Goal: Information Seeking & Learning: Check status

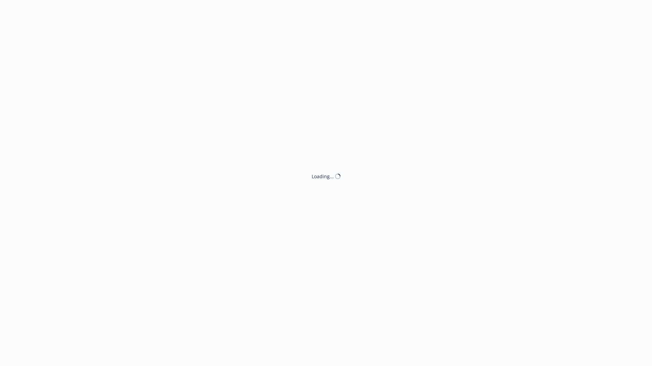
select select "ACCEPTED"
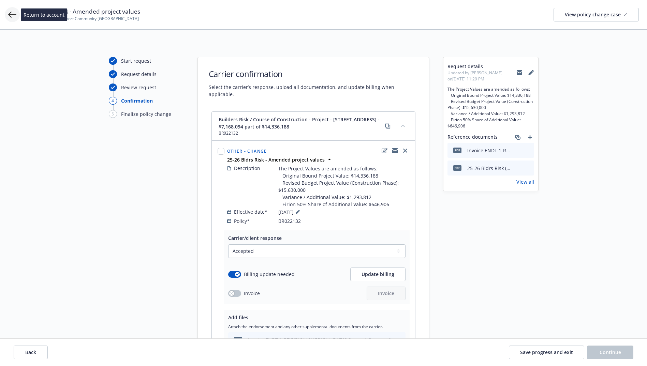
click at [13, 16] on icon at bounding box center [12, 15] width 8 height 8
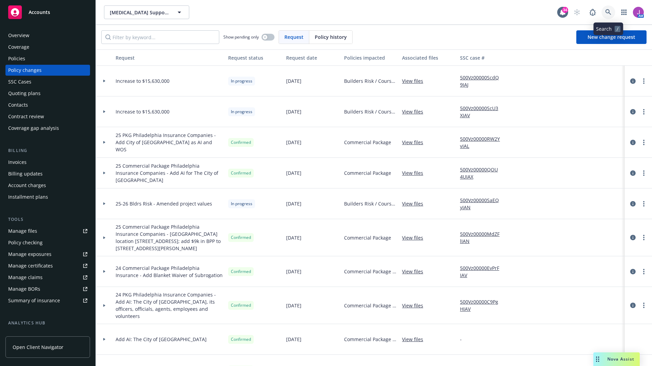
click at [609, 13] on icon at bounding box center [608, 12] width 6 height 6
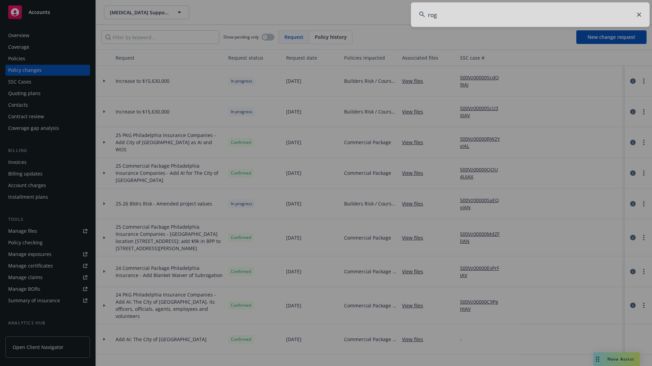
type input "rogo"
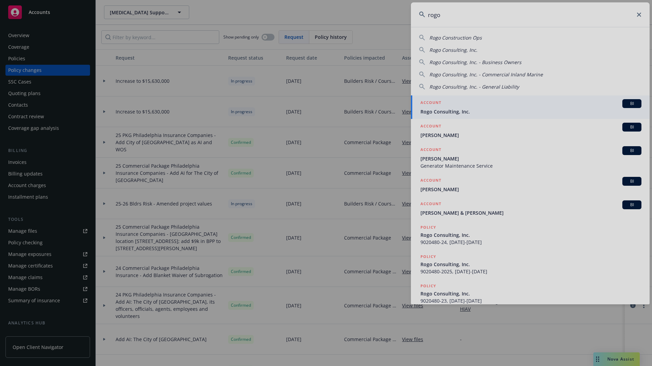
click at [467, 112] on div at bounding box center [326, 183] width 652 height 366
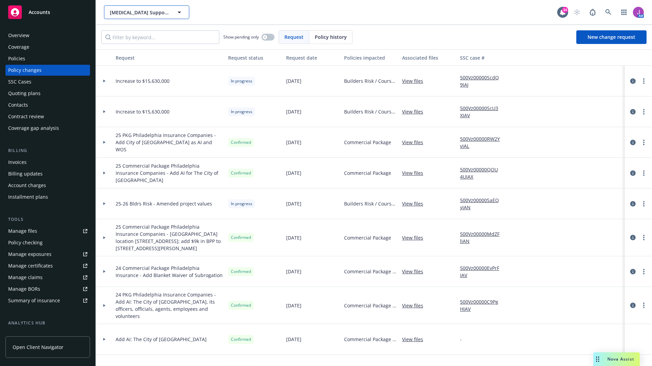
click at [138, 12] on span "[MEDICAL_DATA] Support Community [GEOGRAPHIC_DATA]" at bounding box center [139, 12] width 59 height 7
type input "rogo"
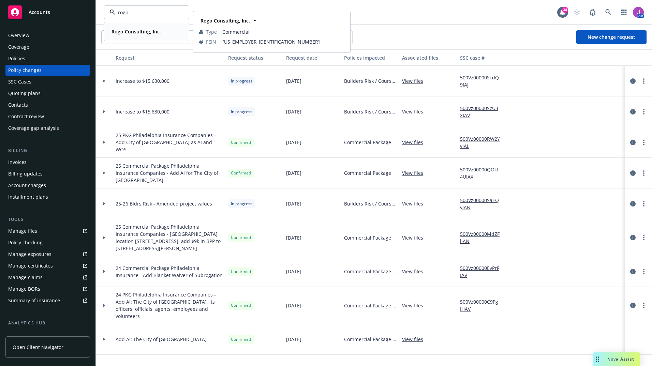
click at [132, 34] on strong "Rogo Consulting, Inc." at bounding box center [135, 31] width 49 height 6
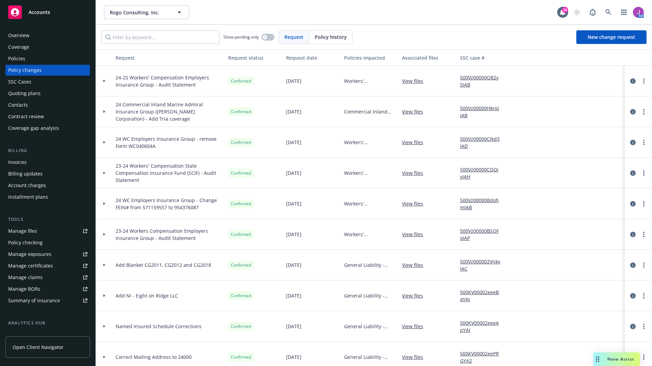
click at [34, 81] on div "SSC Cases" at bounding box center [47, 81] width 79 height 11
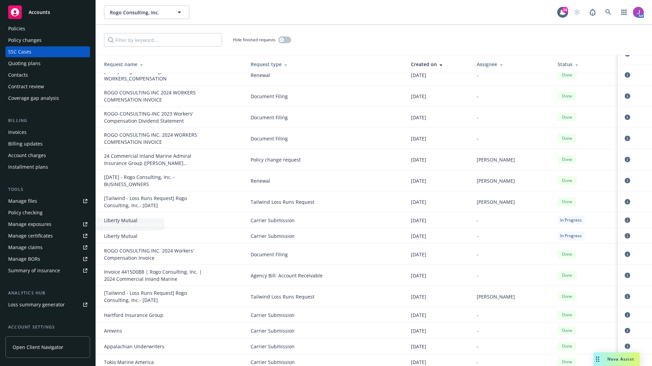
scroll to position [90, 0]
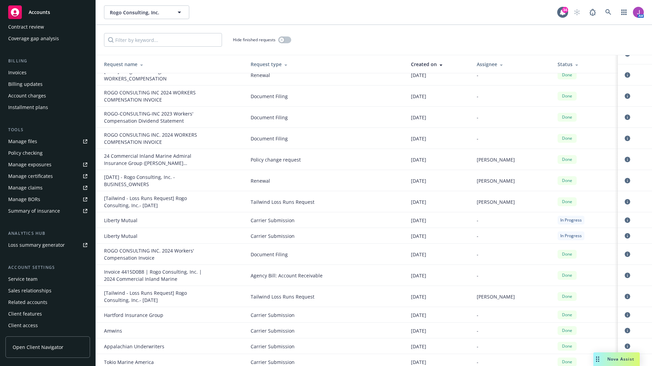
click at [23, 281] on div "Service team" at bounding box center [22, 279] width 29 height 11
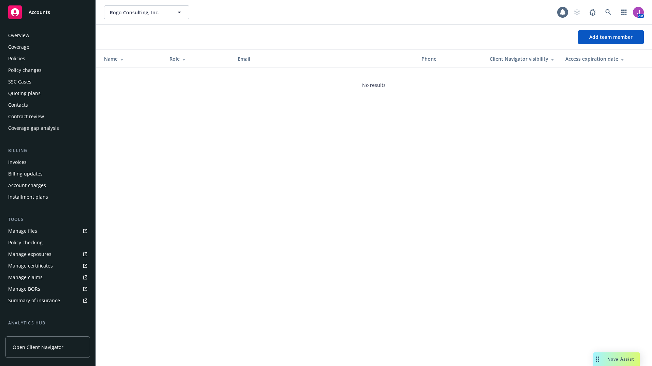
scroll to position [90, 0]
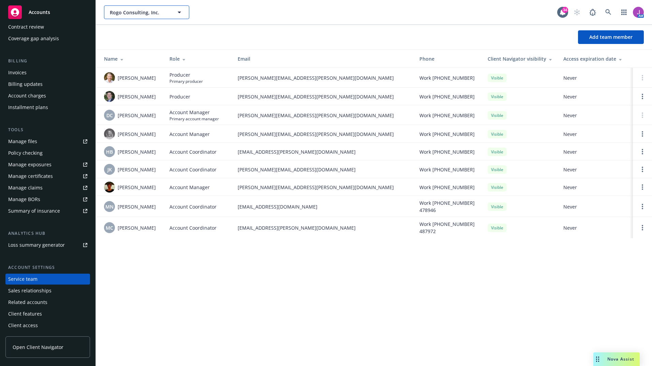
click at [164, 12] on span "Rogo Consulting, Inc." at bounding box center [139, 12] width 59 height 7
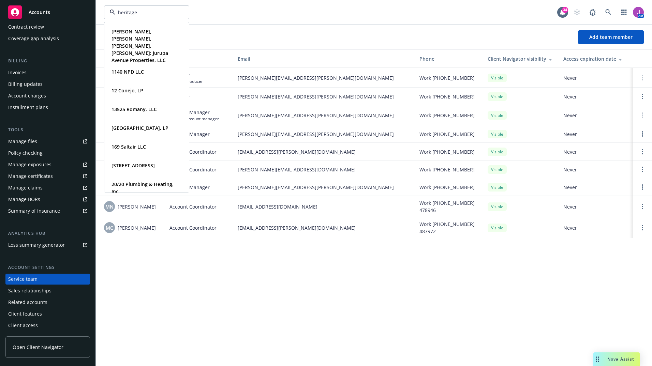
type input "heritage"
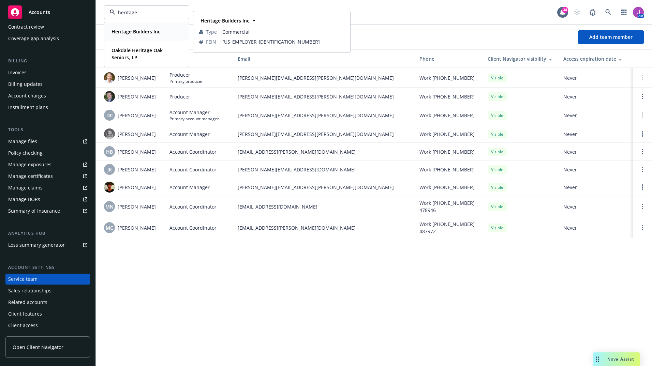
click at [131, 30] on strong "Heritage Builders Inc" at bounding box center [135, 31] width 49 height 6
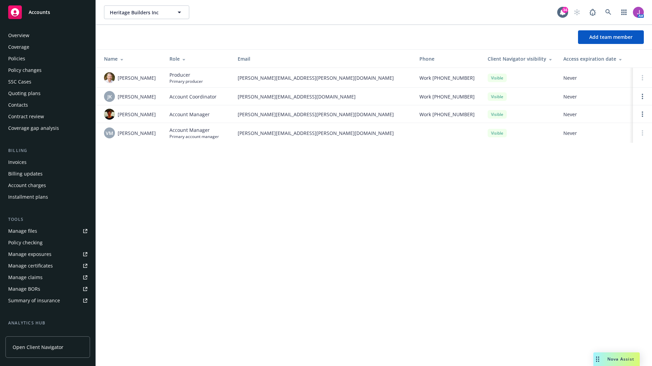
click at [22, 60] on div "Policies" at bounding box center [16, 58] width 17 height 11
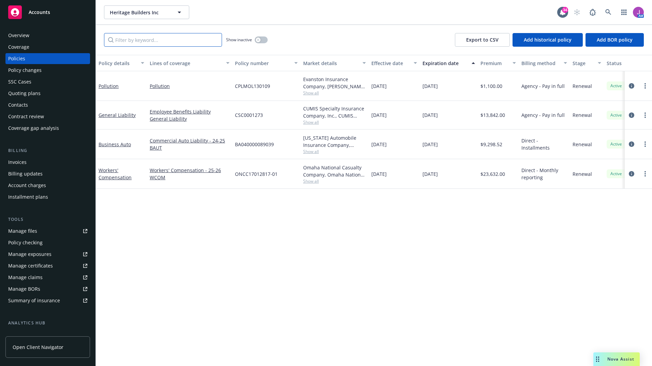
click at [136, 36] on input "Filter by keyword..." at bounding box center [163, 40] width 118 height 14
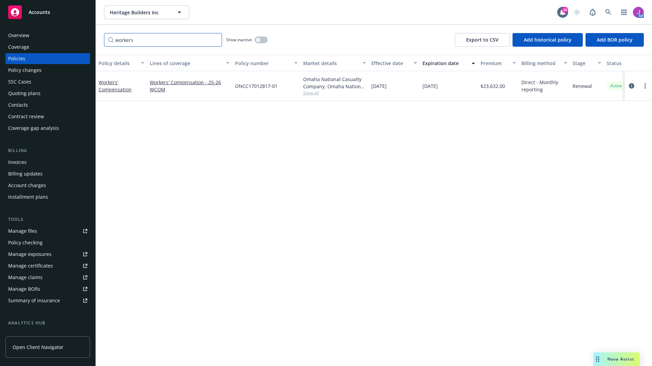
type input "workers"
click at [258, 40] on icon "button" at bounding box center [258, 40] width 2 height 2
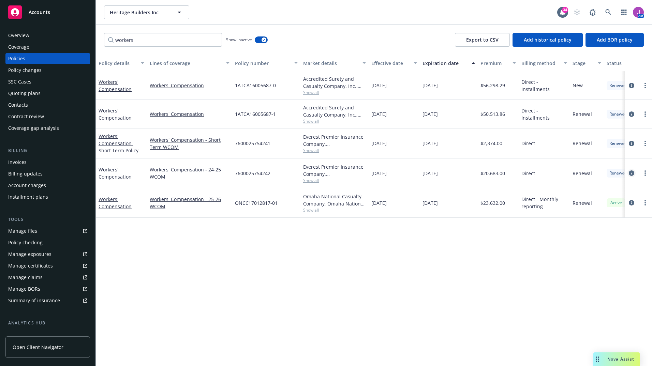
click at [631, 173] on icon "circleInformation" at bounding box center [631, 172] width 5 height 5
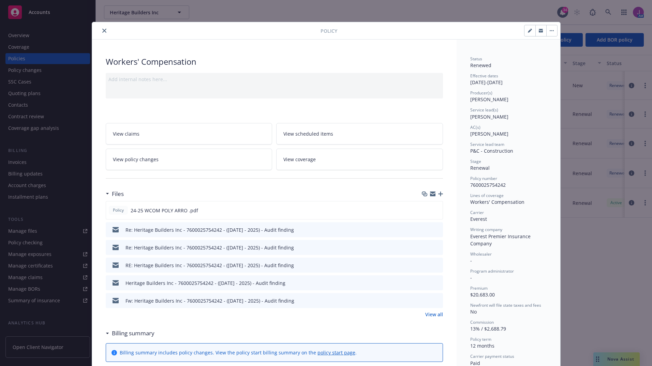
click at [187, 156] on link "View policy changes" at bounding box center [189, 159] width 167 height 21
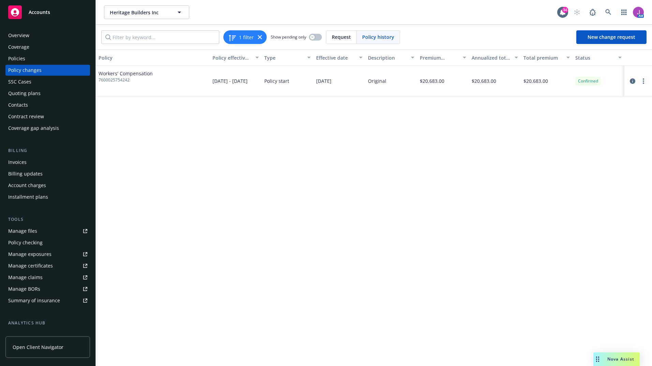
click at [32, 59] on div "Policies" at bounding box center [47, 58] width 79 height 11
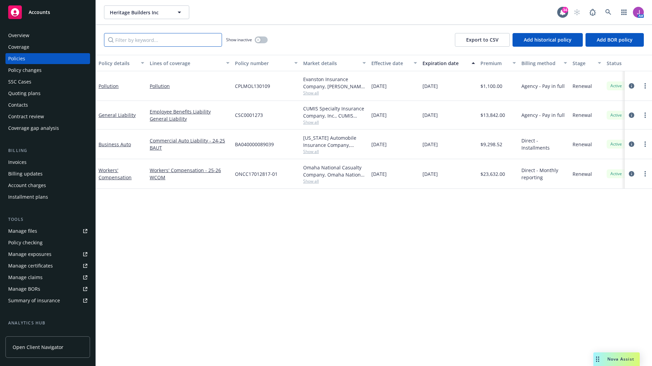
click at [153, 42] on input "Filter by keyword..." at bounding box center [163, 40] width 118 height 14
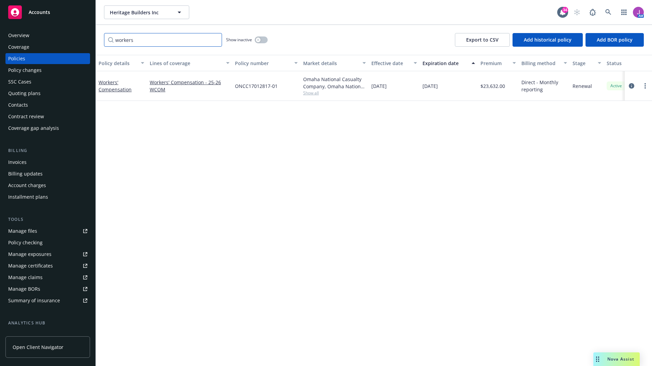
type input "workers"
click at [262, 41] on button "button" at bounding box center [261, 39] width 13 height 7
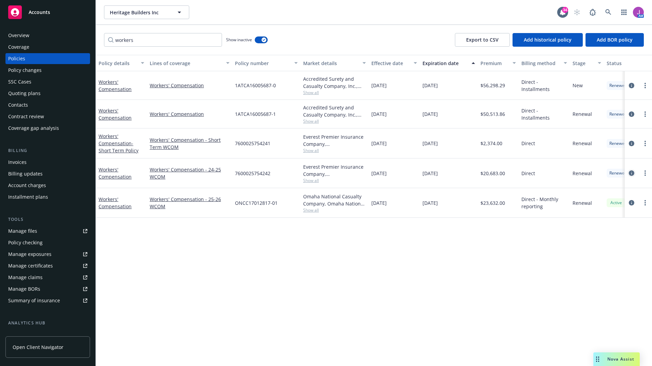
click at [630, 175] on icon "circleInformation" at bounding box center [631, 172] width 5 height 5
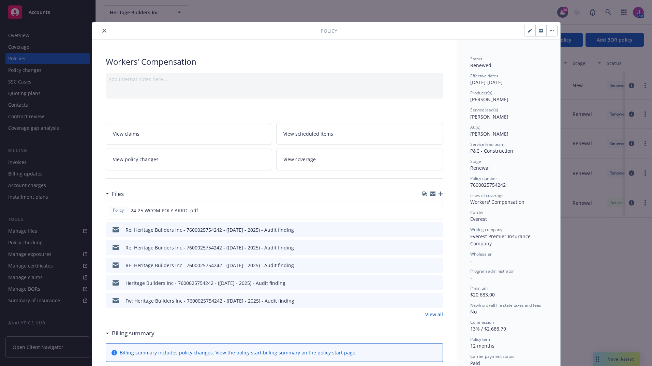
scroll to position [20, 0]
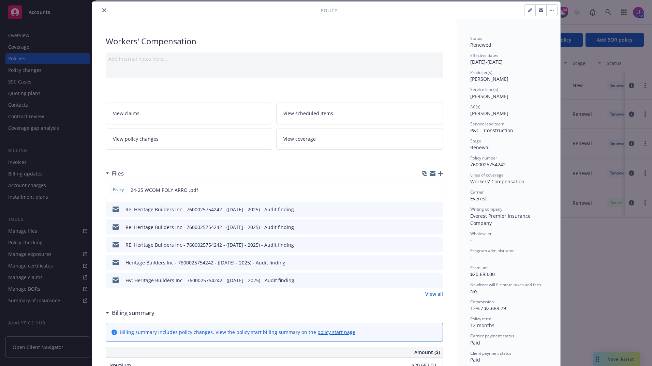
click at [433, 209] on icon "preview file" at bounding box center [436, 209] width 6 height 5
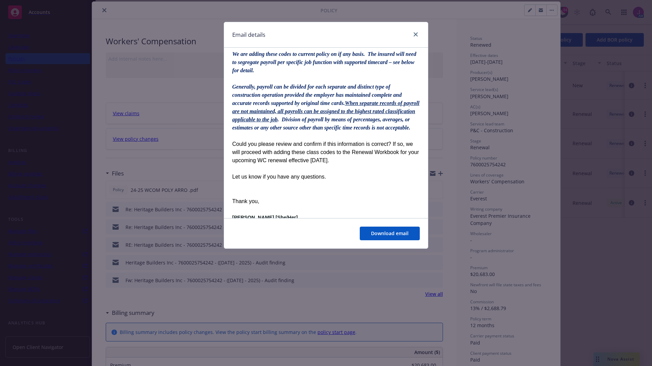
scroll to position [554, 0]
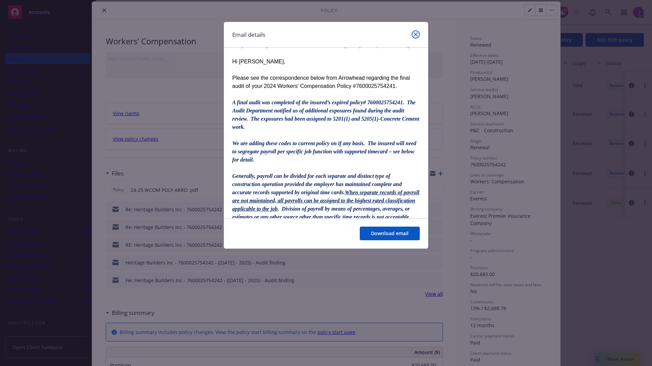
click at [415, 34] on icon "close" at bounding box center [415, 34] width 4 height 4
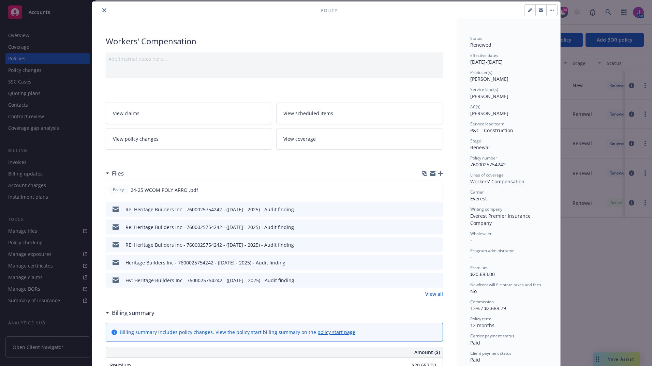
click at [101, 13] on button "close" at bounding box center [104, 10] width 8 height 8
click at [102, 10] on icon "close" at bounding box center [104, 10] width 4 height 4
click at [616, 288] on div "Policy Workers' Compensation Add internal notes here... View claims View schedu…" at bounding box center [326, 183] width 652 height 366
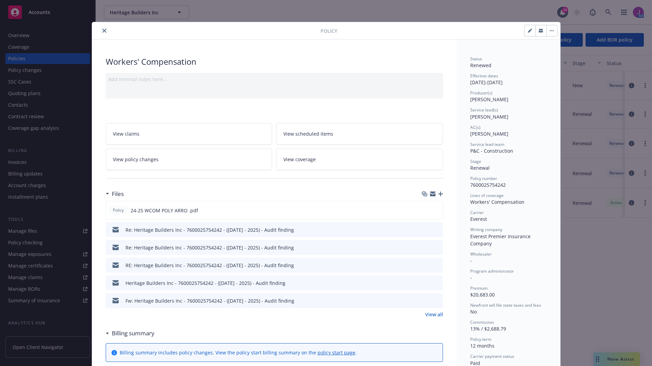
click at [102, 30] on icon "close" at bounding box center [104, 31] width 4 height 4
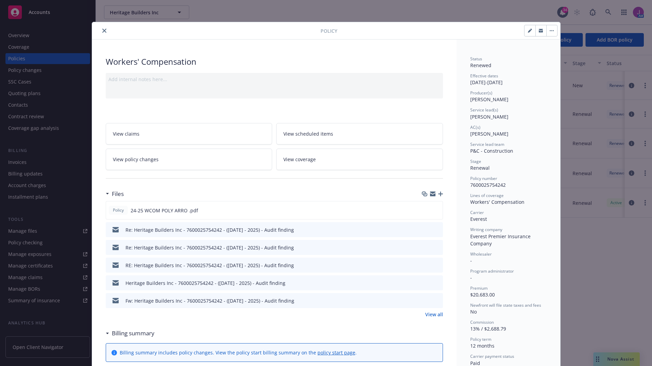
click at [102, 30] on icon "close" at bounding box center [104, 31] width 4 height 4
click at [100, 30] on button "close" at bounding box center [104, 31] width 8 height 8
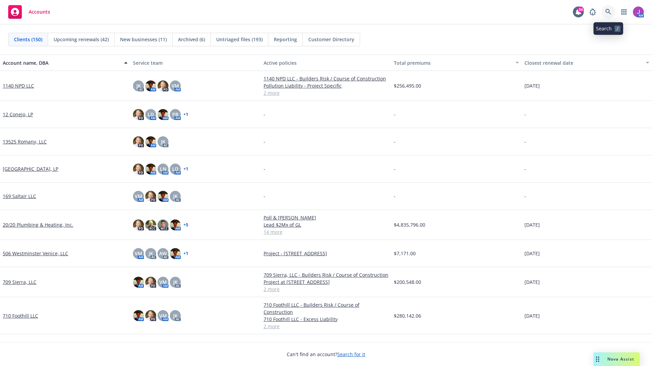
click at [607, 16] on link at bounding box center [608, 12] width 14 height 14
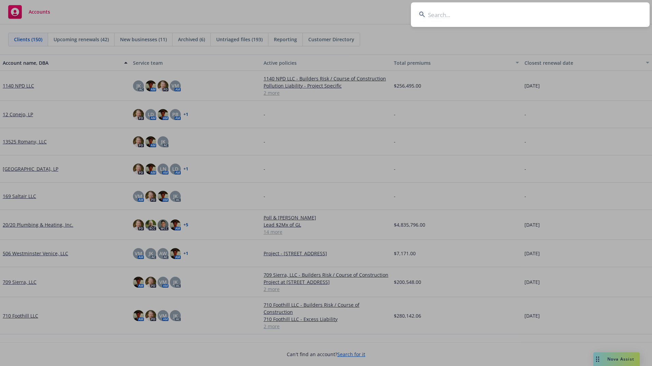
click at [607, 16] on input at bounding box center [530, 14] width 239 height 25
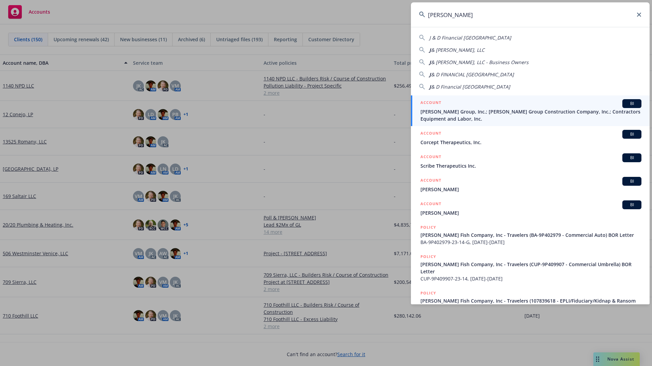
type input "[PERSON_NAME]"
click at [478, 112] on span "[PERSON_NAME] Group, Inc.; [PERSON_NAME] Group Construction Company, Inc.; Cont…" at bounding box center [530, 115] width 221 height 14
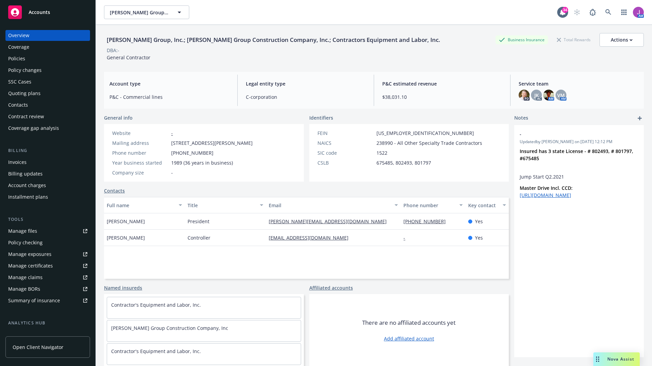
click at [415, 146] on span "238990 - All Other Specialty Trade Contractors" at bounding box center [429, 142] width 106 height 7
click at [23, 65] on div "Policy changes" at bounding box center [24, 70] width 33 height 11
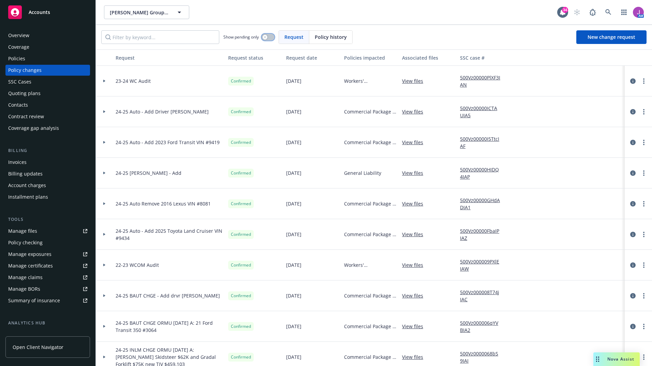
click at [267, 34] on button "button" at bounding box center [267, 37] width 13 height 7
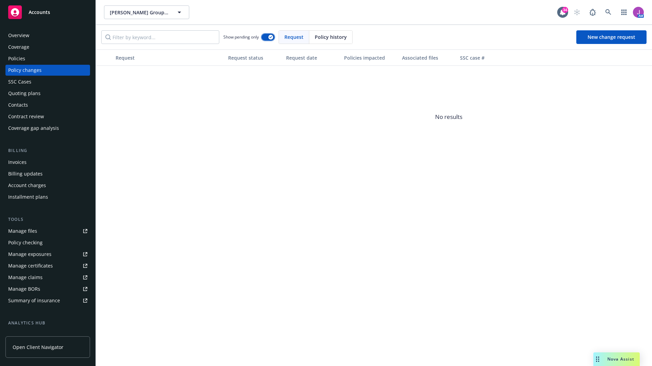
click at [268, 34] on button "button" at bounding box center [267, 37] width 13 height 7
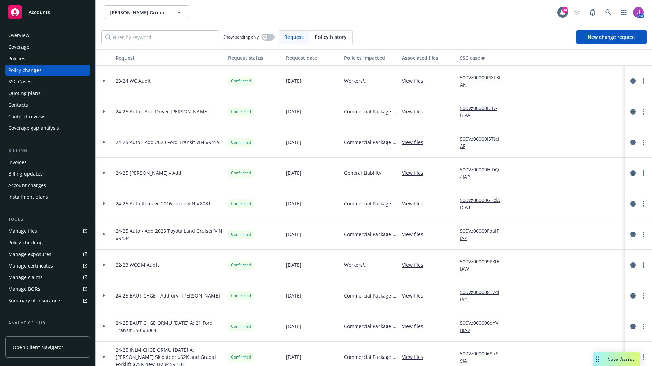
click at [34, 34] on div "Overview" at bounding box center [47, 35] width 79 height 11
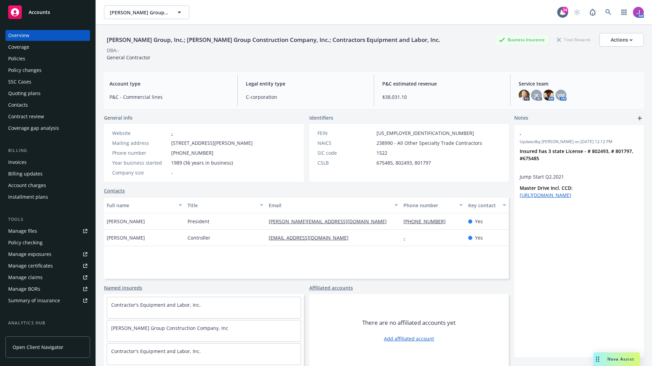
click at [9, 56] on div "Policies" at bounding box center [16, 58] width 17 height 11
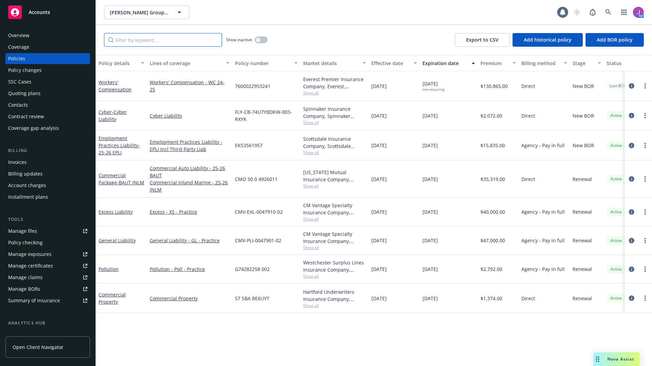
click at [129, 40] on input "Filter by keyword..." at bounding box center [163, 40] width 118 height 14
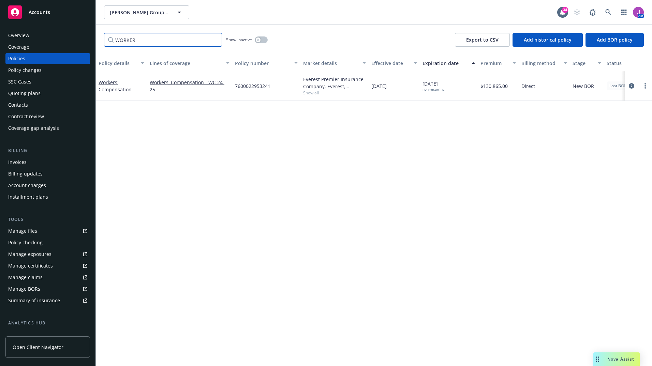
type input "WORKER"
click at [255, 39] on button "button" at bounding box center [261, 39] width 13 height 7
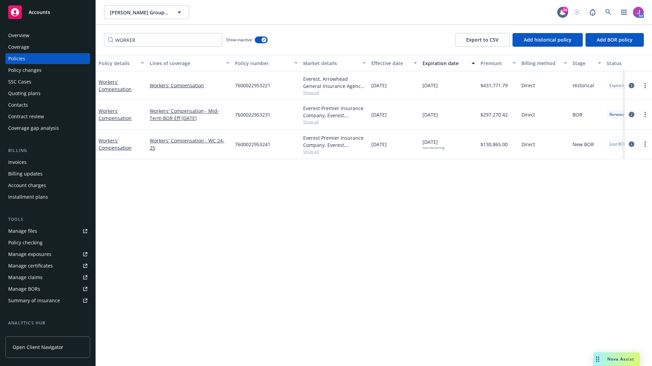
click at [632, 113] on icon "circleInformation" at bounding box center [631, 114] width 5 height 5
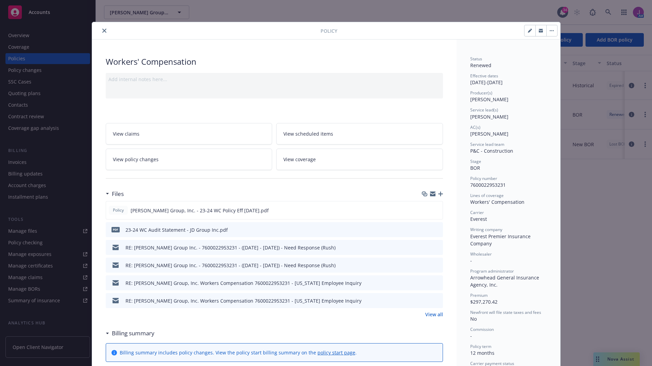
click at [435, 241] on div "RE: J.D. Group Inc. - 7600022953231 - (12/31/2023 - 12/31/2024) - Need Response…" at bounding box center [274, 247] width 337 height 15
click at [433, 242] on div "RE: J.D. Group Inc. - 7600022953231 - (12/31/2023 - 12/31/2024) - Need Response…" at bounding box center [274, 247] width 337 height 15
click at [434, 246] on icon "preview file" at bounding box center [436, 247] width 6 height 5
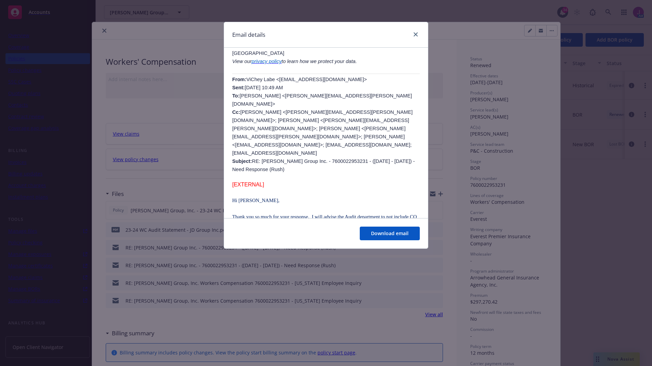
scroll to position [200, 0]
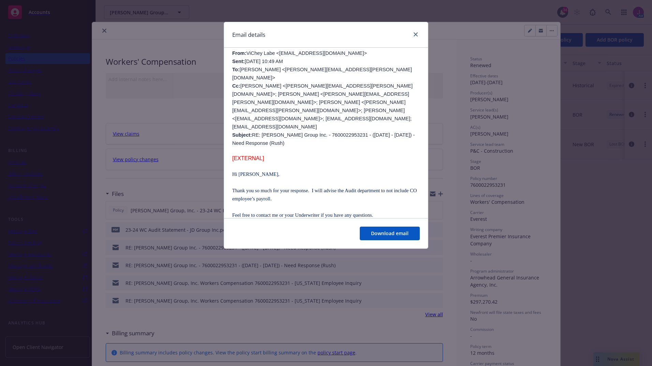
click at [336, 170] on p "Hi Veronica," at bounding box center [325, 174] width 187 height 8
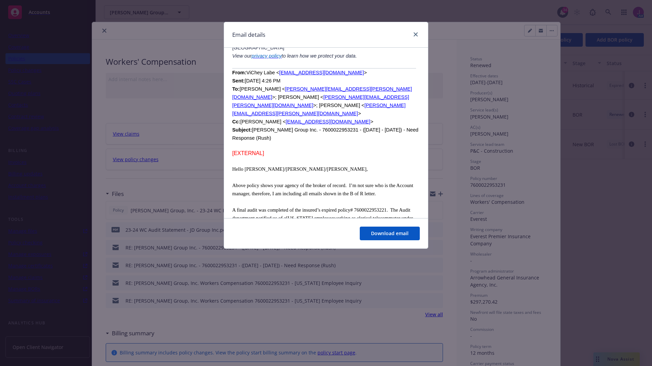
scroll to position [1266, 0]
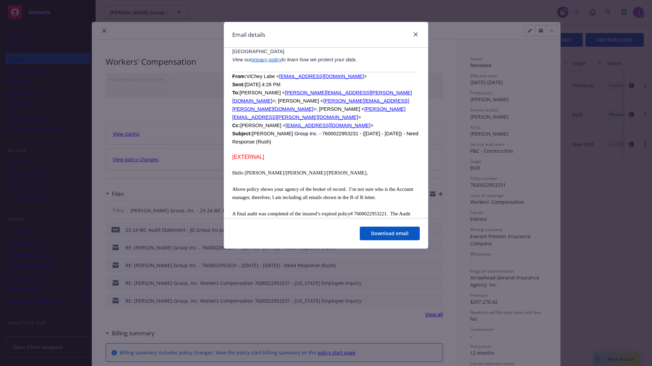
click at [337, 161] on p at bounding box center [325, 165] width 187 height 8
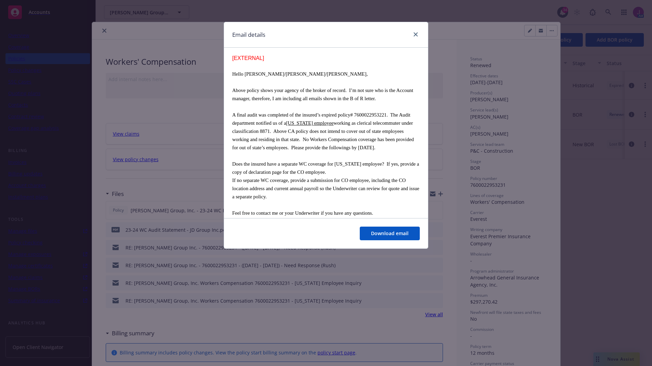
scroll to position [1375, 0]
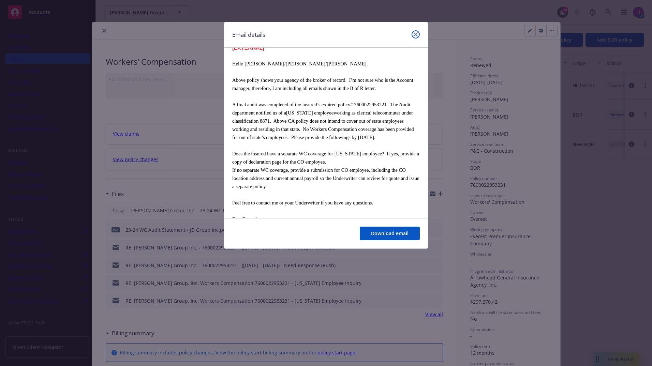
click at [416, 34] on icon "close" at bounding box center [415, 34] width 4 height 4
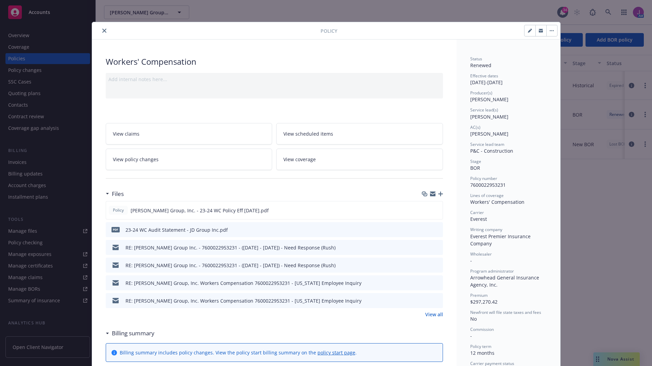
click at [433, 229] on icon "preview file" at bounding box center [436, 229] width 6 height 5
click at [148, 159] on span "View policy changes" at bounding box center [136, 159] width 46 height 7
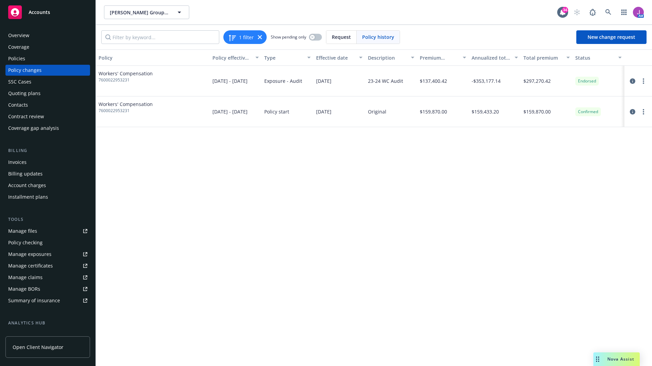
click at [35, 58] on div "Policies" at bounding box center [47, 58] width 79 height 11
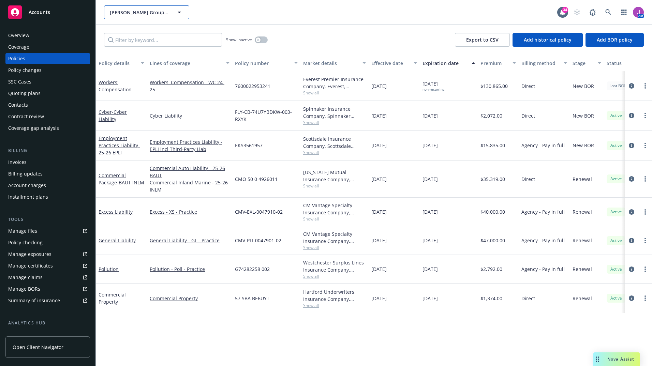
click at [155, 13] on span "J. D. Group, Inc.; J.D. Group Construction Company, Inc.; Contractors Equipment…" at bounding box center [139, 12] width 59 height 7
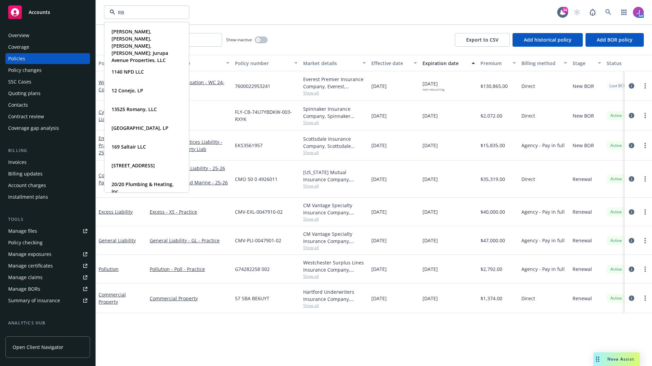
type input "RBT"
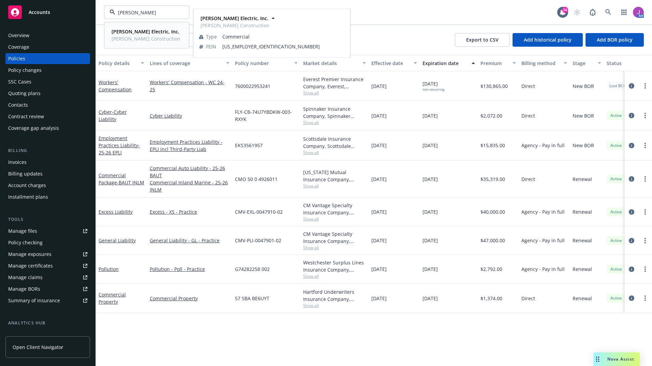
click at [125, 38] on span "RBT Construction" at bounding box center [145, 38] width 69 height 7
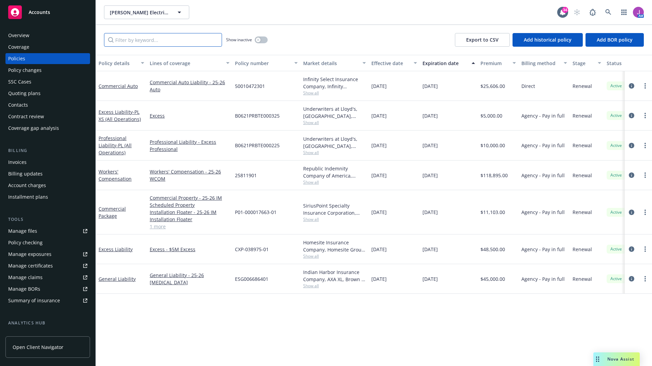
click at [136, 38] on input "Filter by keyword..." at bounding box center [163, 40] width 118 height 14
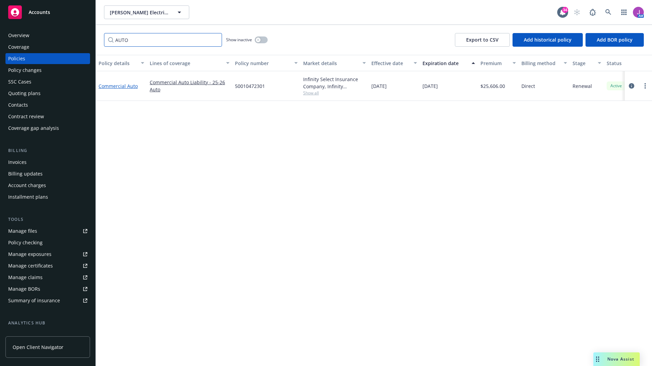
type input "AUTO"
click at [114, 88] on link "Commercial Auto" at bounding box center [118, 86] width 39 height 6
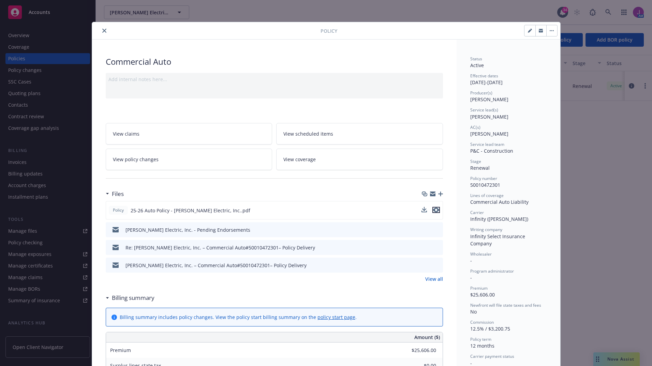
click at [434, 211] on icon "preview file" at bounding box center [436, 210] width 6 height 5
click at [103, 31] on icon "close" at bounding box center [104, 31] width 4 height 4
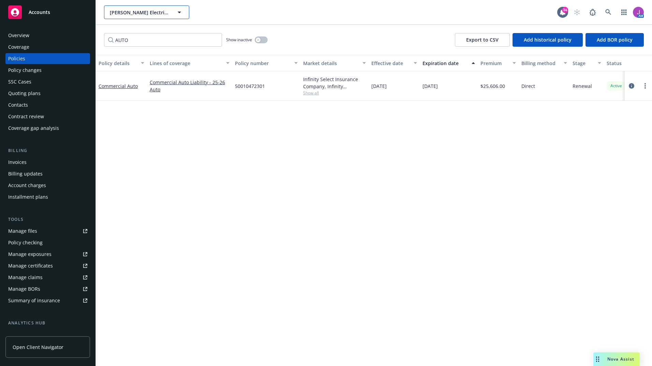
click at [134, 14] on span "RBT Electric, Inc." at bounding box center [139, 12] width 59 height 7
type input "BOC"
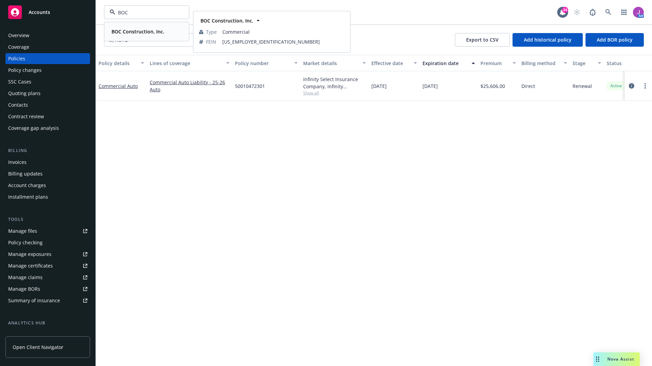
click at [132, 32] on strong "BOC Construction, Inc." at bounding box center [137, 31] width 53 height 6
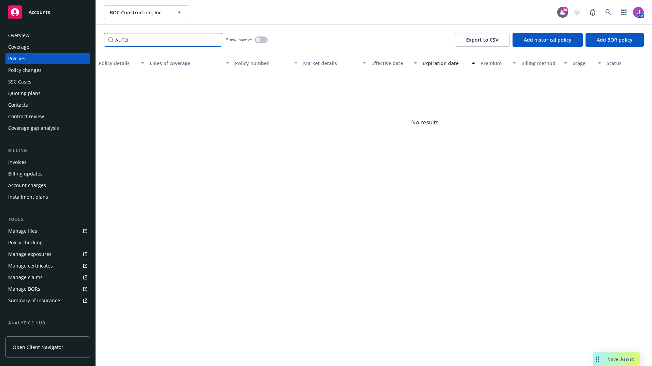
drag, startPoint x: 139, startPoint y: 41, endPoint x: 92, endPoint y: 37, distance: 46.9
click at [92, 37] on div "Accounts Overview Coverage Policies Policy changes SSC Cases Quoting plans Cont…" at bounding box center [326, 183] width 652 height 366
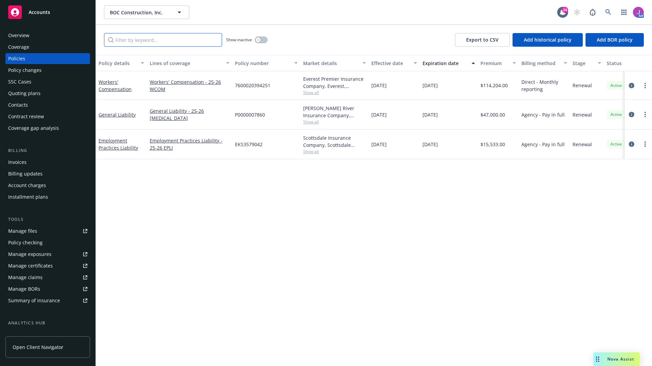
paste input "00071895-8"
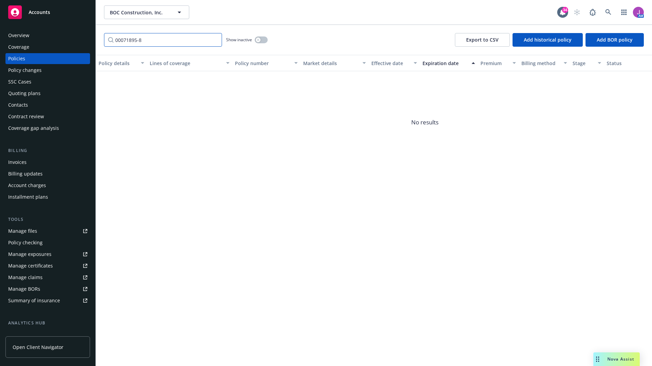
type input "00071895-8"
click at [260, 42] on button "button" at bounding box center [261, 39] width 13 height 7
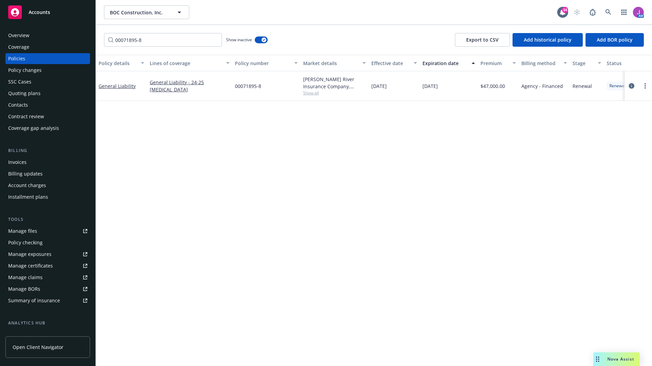
click at [633, 85] on icon "circleInformation" at bounding box center [631, 85] width 5 height 5
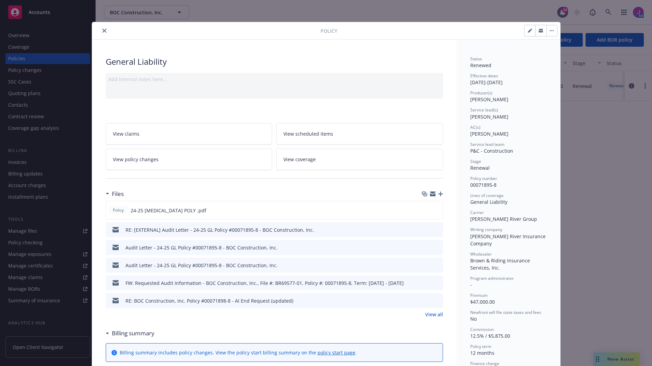
click at [177, 164] on link "View policy changes" at bounding box center [189, 159] width 167 height 21
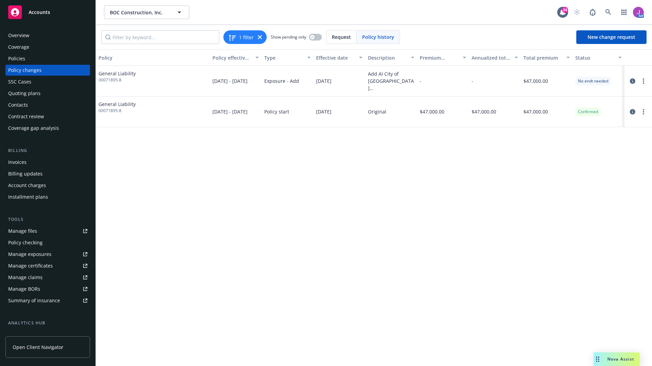
click at [25, 61] on div "Policies" at bounding box center [47, 58] width 79 height 11
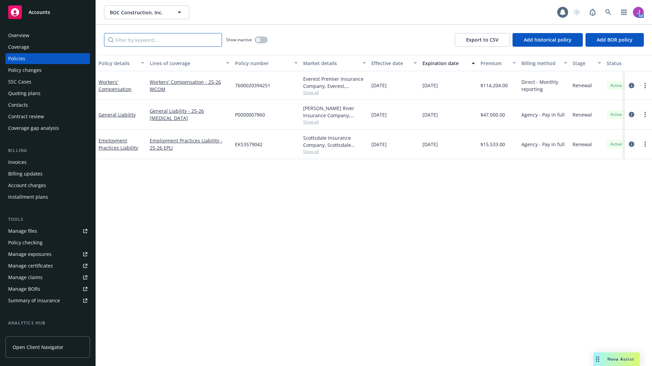
click at [134, 40] on input "Filter by keyword..." at bounding box center [163, 40] width 118 height 14
paste input "00071895-8"
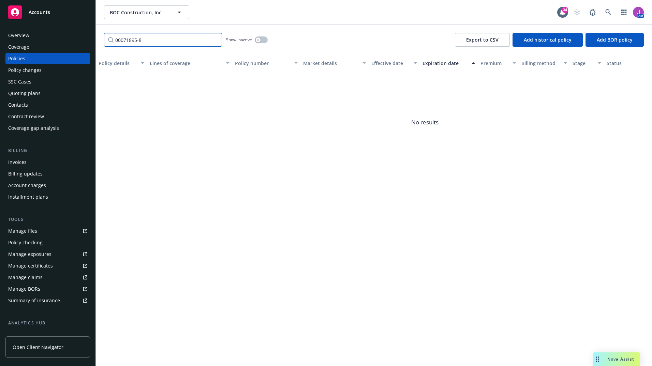
type input "00071895-8"
click at [262, 44] on div "Show inactive" at bounding box center [247, 40] width 42 height 14
click at [260, 38] on button "button" at bounding box center [261, 39] width 13 height 7
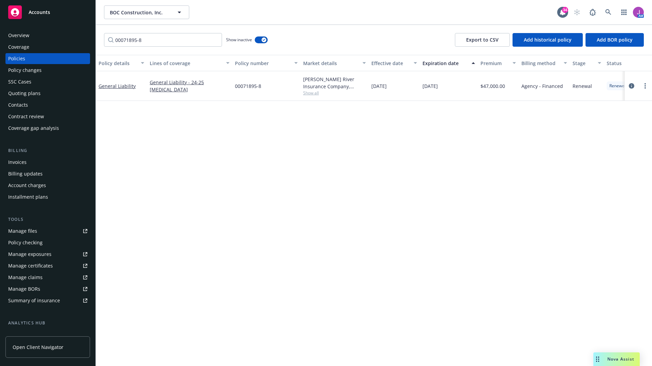
click at [312, 94] on span "Show all" at bounding box center [334, 93] width 63 height 6
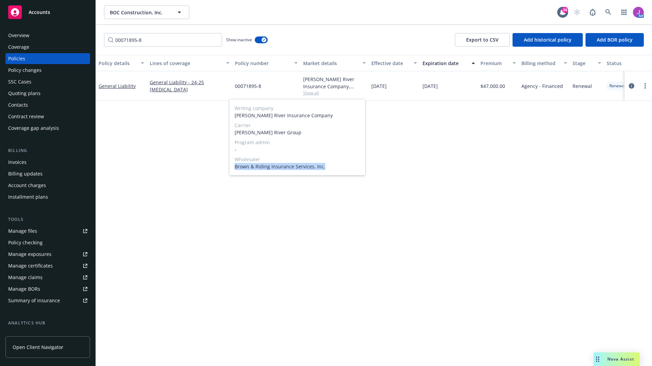
drag, startPoint x: 235, startPoint y: 168, endPoint x: 335, endPoint y: 164, distance: 100.3
click at [335, 164] on span "Brown & Riding Insurance Services, Inc." at bounding box center [297, 166] width 125 height 7
copy span "Brown & Riding Insurance Services, Inc."
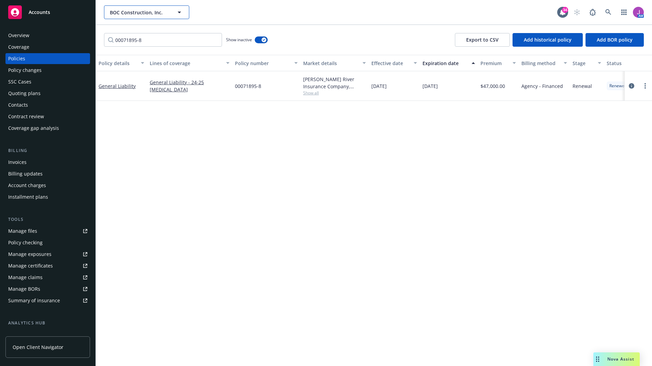
click at [137, 13] on span "BOC Construction, Inc." at bounding box center [139, 12] width 59 height 7
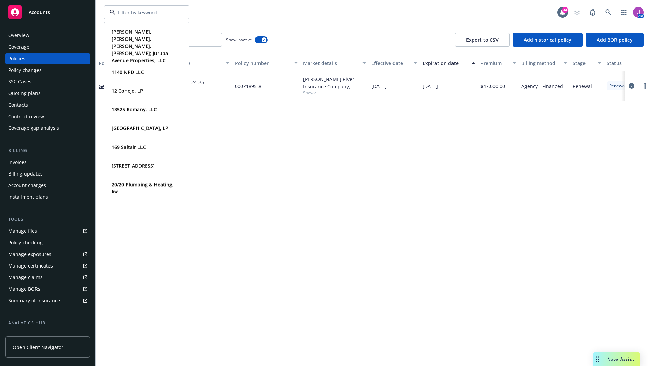
type input "m"
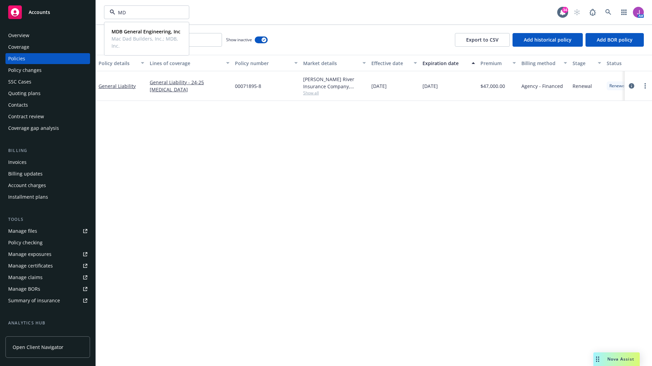
type input "MDB"
click at [125, 48] on span "Mac Dad Builders, Inc.; MDB, Inc." at bounding box center [145, 42] width 69 height 14
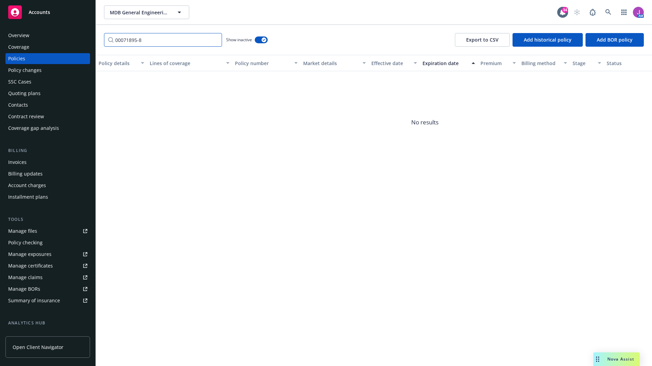
drag, startPoint x: 168, startPoint y: 35, endPoint x: 55, endPoint y: 31, distance: 113.6
click at [55, 31] on div "Accounts Overview Coverage Policies Policy changes SSC Cases Quoting plans Cont…" at bounding box center [326, 183] width 652 height 366
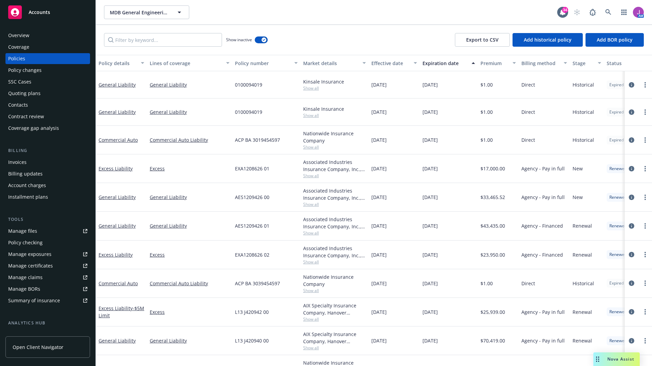
click at [31, 71] on div "Policy changes" at bounding box center [24, 70] width 33 height 11
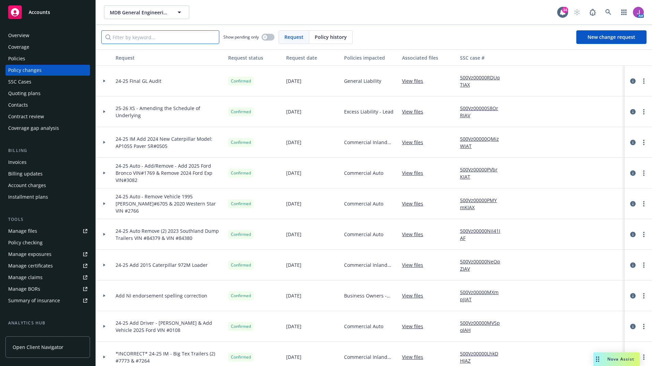
click at [203, 36] on input "Filter by keyword..." at bounding box center [160, 37] width 118 height 14
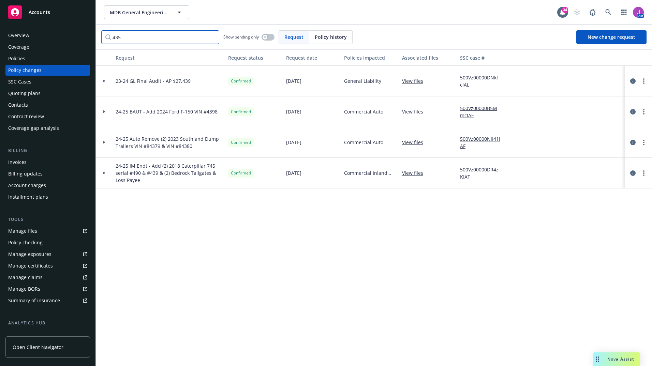
type input "4358"
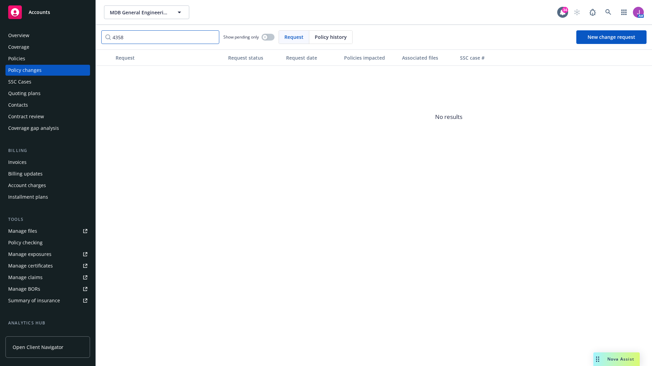
drag, startPoint x: 206, startPoint y: 39, endPoint x: 77, endPoint y: 40, distance: 129.2
click at [77, 40] on div "Accounts Overview Coverage Policies Policy changes SSC Cases Quoting plans Cont…" at bounding box center [326, 183] width 652 height 366
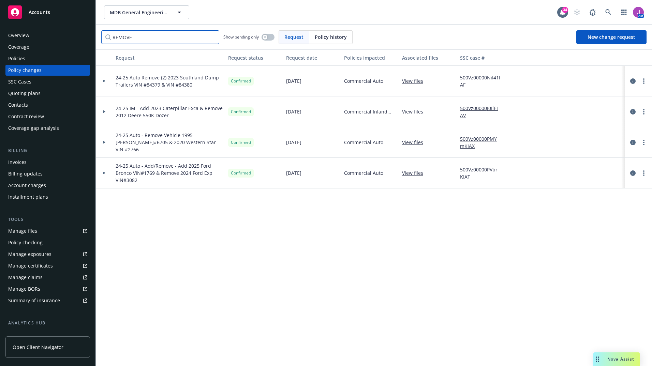
type input "REMOVE"
click at [105, 110] on icon at bounding box center [104, 111] width 3 height 2
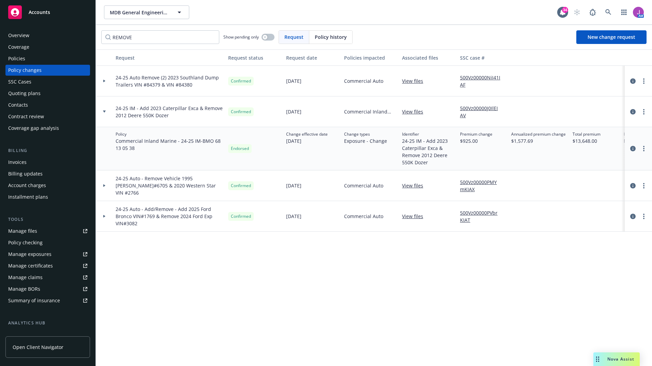
click at [105, 110] on icon at bounding box center [104, 111] width 3 height 2
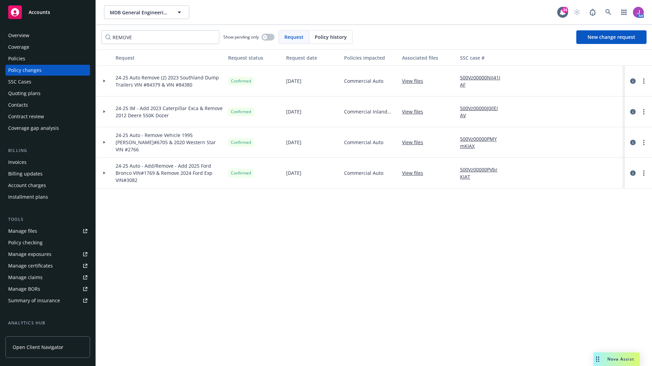
click at [105, 110] on icon at bounding box center [104, 111] width 3 height 2
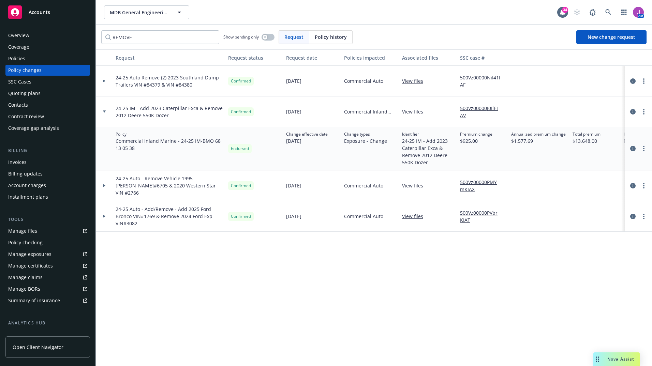
click at [105, 110] on icon at bounding box center [104, 111] width 3 height 2
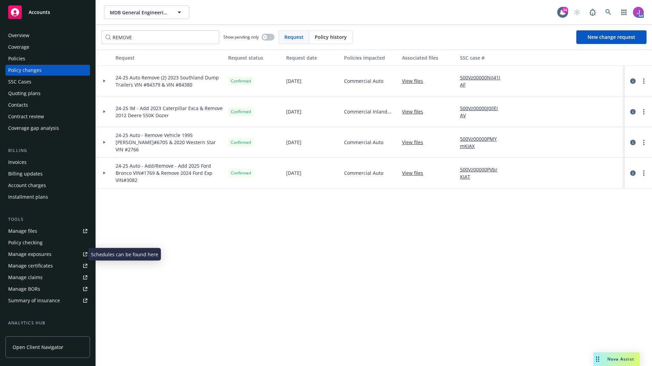
click at [29, 257] on div "Manage exposures" at bounding box center [29, 254] width 43 height 11
drag, startPoint x: 180, startPoint y: 44, endPoint x: 72, endPoint y: 34, distance: 109.2
click at [72, 34] on div "Accounts Overview Coverage Policies Policy changes SSC Cases Quoting plans Cont…" at bounding box center [326, 183] width 652 height 366
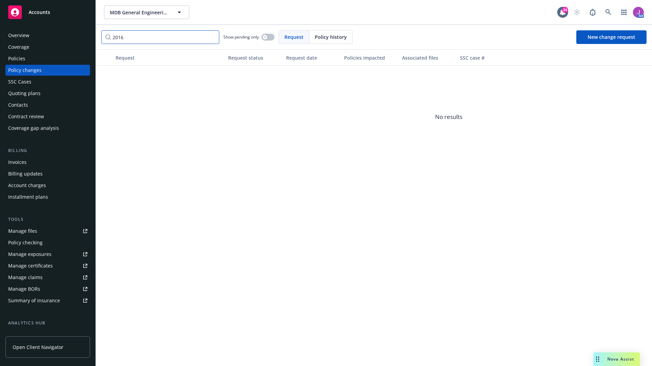
type input "2016"
click at [265, 39] on div "button" at bounding box center [264, 37] width 5 height 5
click at [265, 39] on button "button" at bounding box center [267, 37] width 13 height 7
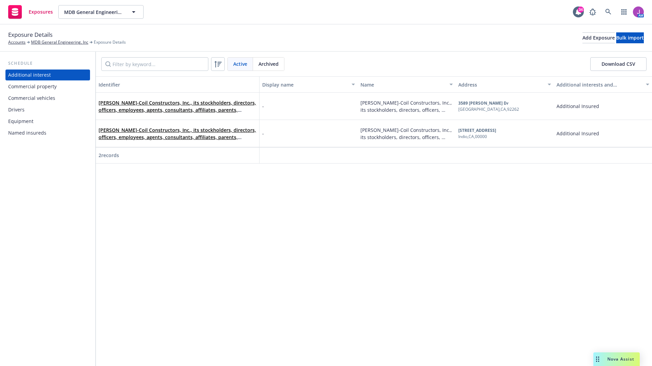
click at [23, 111] on div "Drivers" at bounding box center [16, 109] width 16 height 11
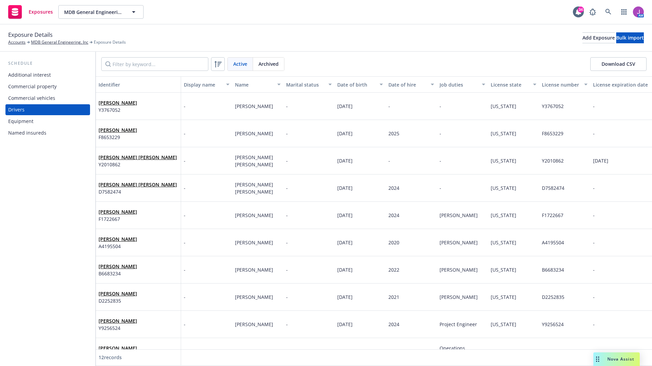
click at [51, 97] on div "Commercial vehicles" at bounding box center [31, 98] width 47 height 11
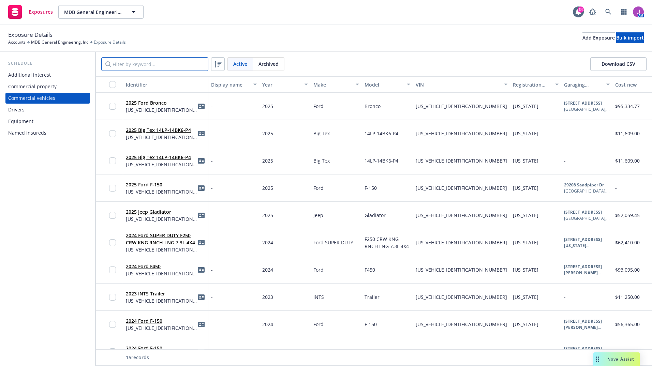
click at [139, 64] on input "Filter by keyword..." at bounding box center [154, 64] width 107 height 14
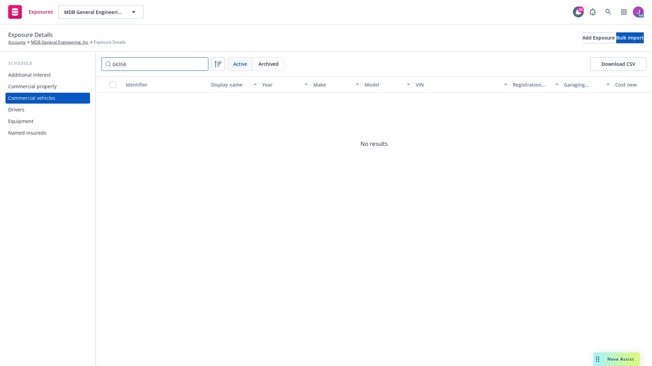
type input "04358"
click at [273, 68] on div "Archived" at bounding box center [268, 64] width 31 height 13
click at [238, 59] on div "Active" at bounding box center [240, 64] width 25 height 13
drag, startPoint x: 144, startPoint y: 64, endPoint x: 66, endPoint y: 59, distance: 78.2
click at [66, 59] on div "Schedule Additional interest Commercial property Commercial vehicles Drivers Eq…" at bounding box center [326, 209] width 652 height 314
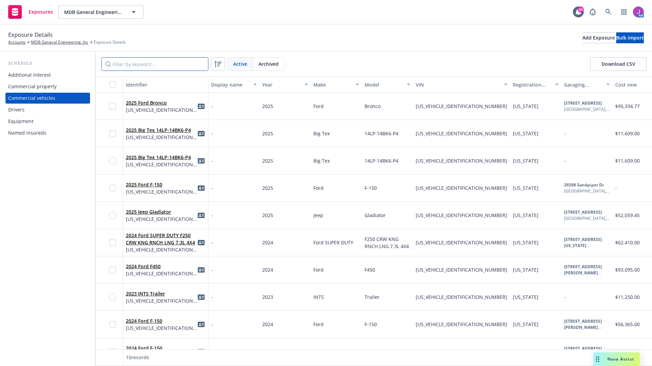
click at [152, 59] on input "Filter by keyword..." at bounding box center [154, 64] width 107 height 14
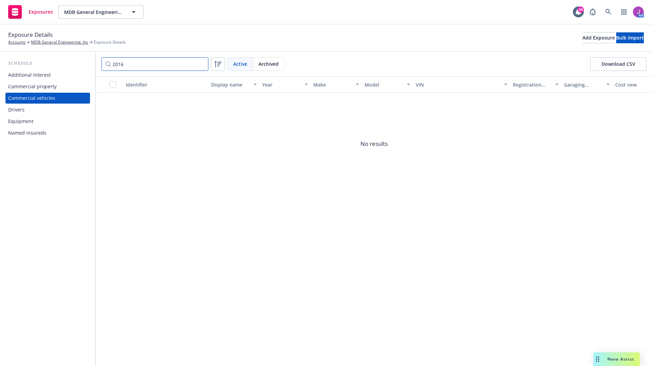
type input "2016"
click at [266, 64] on span "Archived" at bounding box center [268, 63] width 20 height 7
click at [243, 68] on div "Active" at bounding box center [240, 64] width 25 height 13
drag, startPoint x: 174, startPoint y: 64, endPoint x: 77, endPoint y: 64, distance: 96.8
click at [77, 64] on div "Schedule Additional interest Commercial property Commercial vehicles Drivers Eq…" at bounding box center [326, 209] width 652 height 314
